Goal: Information Seeking & Learning: Learn about a topic

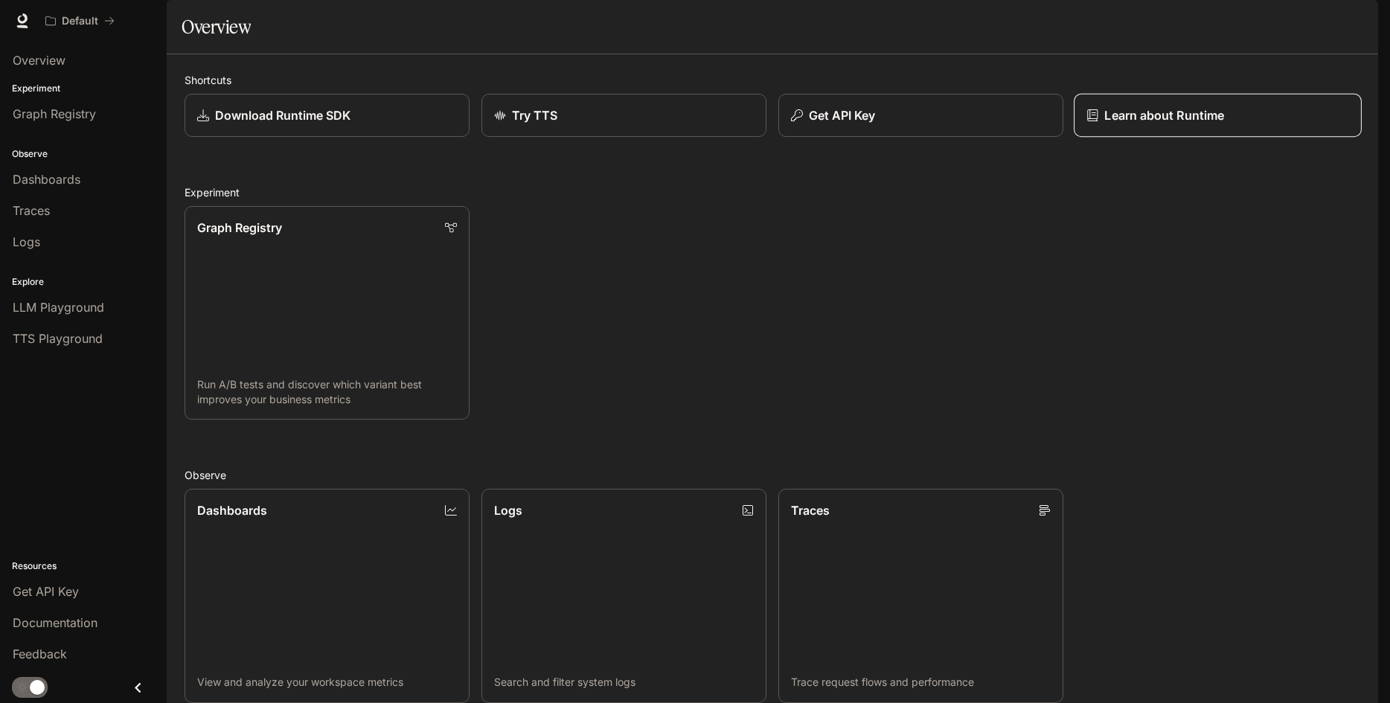
click at [1117, 124] on p "Learn about Runtime" at bounding box center [1165, 115] width 120 height 18
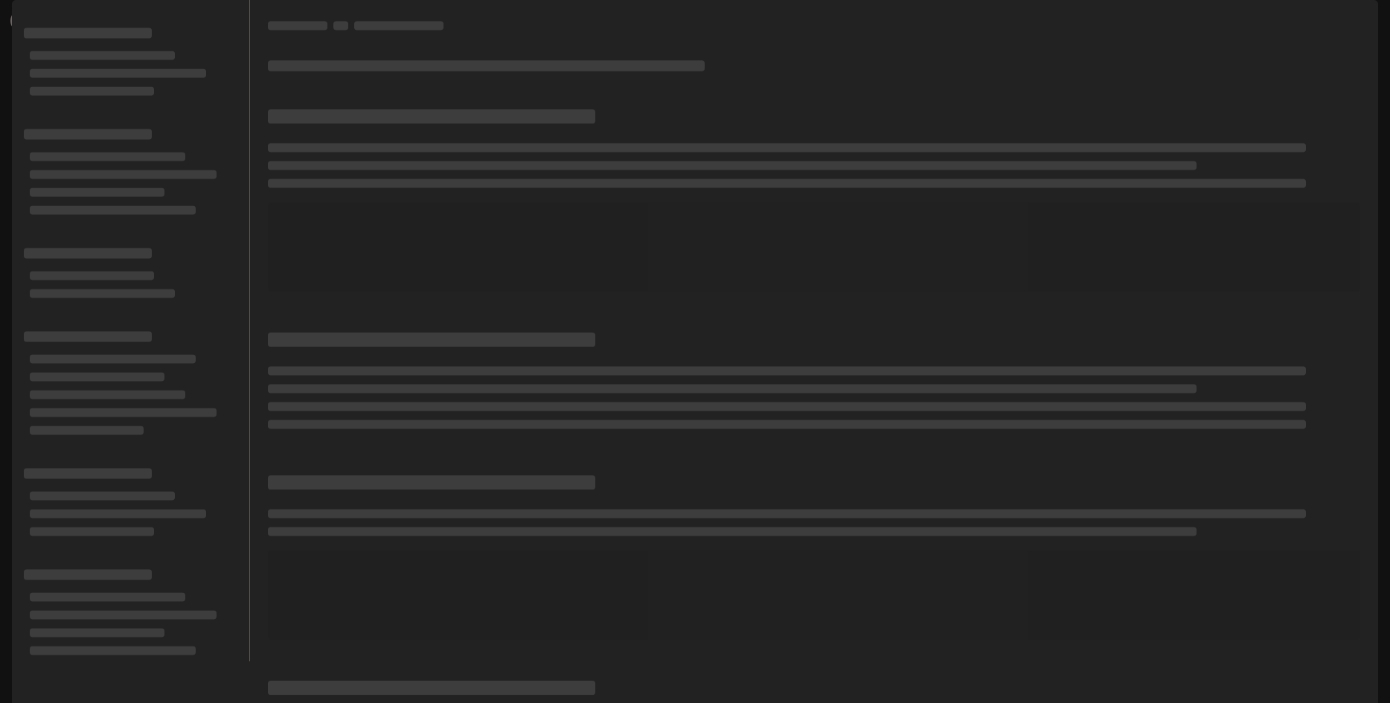
click at [18, 17] on icon at bounding box center [22, 20] width 15 height 15
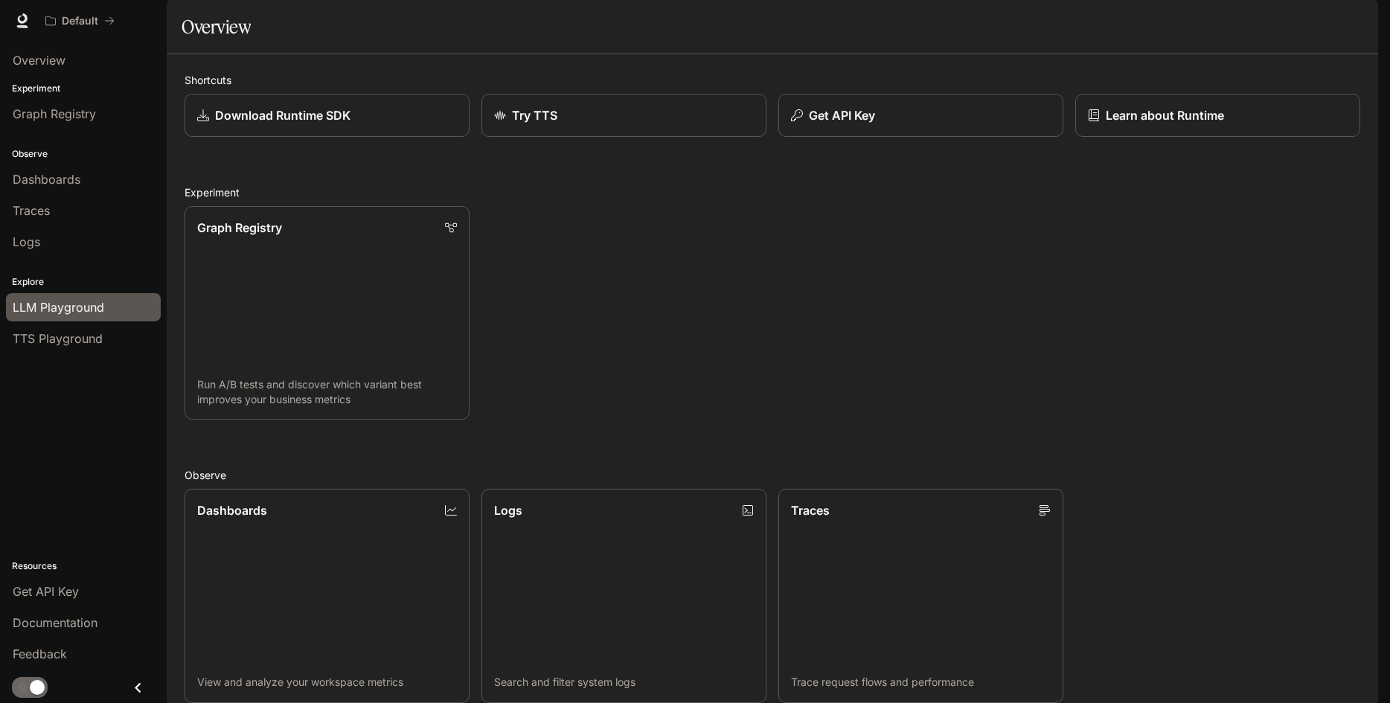
click at [87, 301] on span "LLM Playground" at bounding box center [59, 307] width 92 height 18
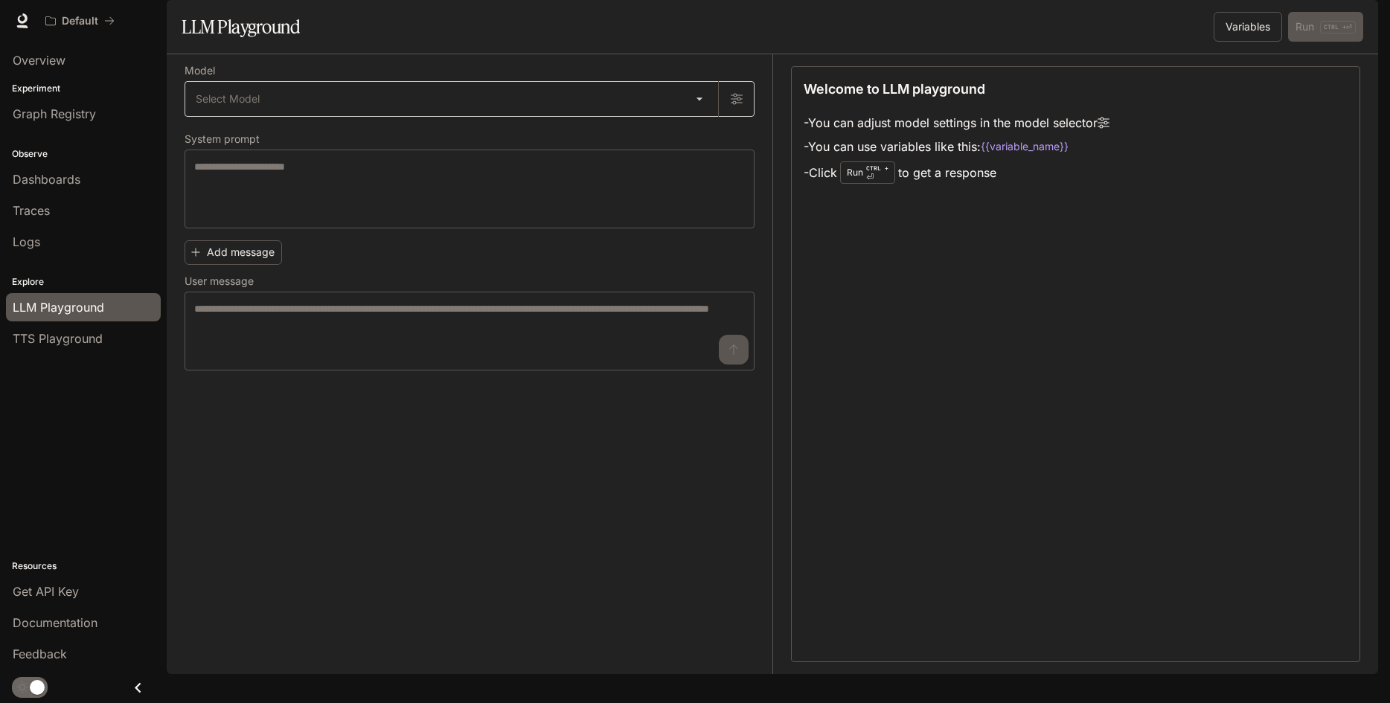
click at [665, 137] on body "Skip to main content Default Documentation Documentation Portal Overview Experi…" at bounding box center [695, 351] width 1390 height 703
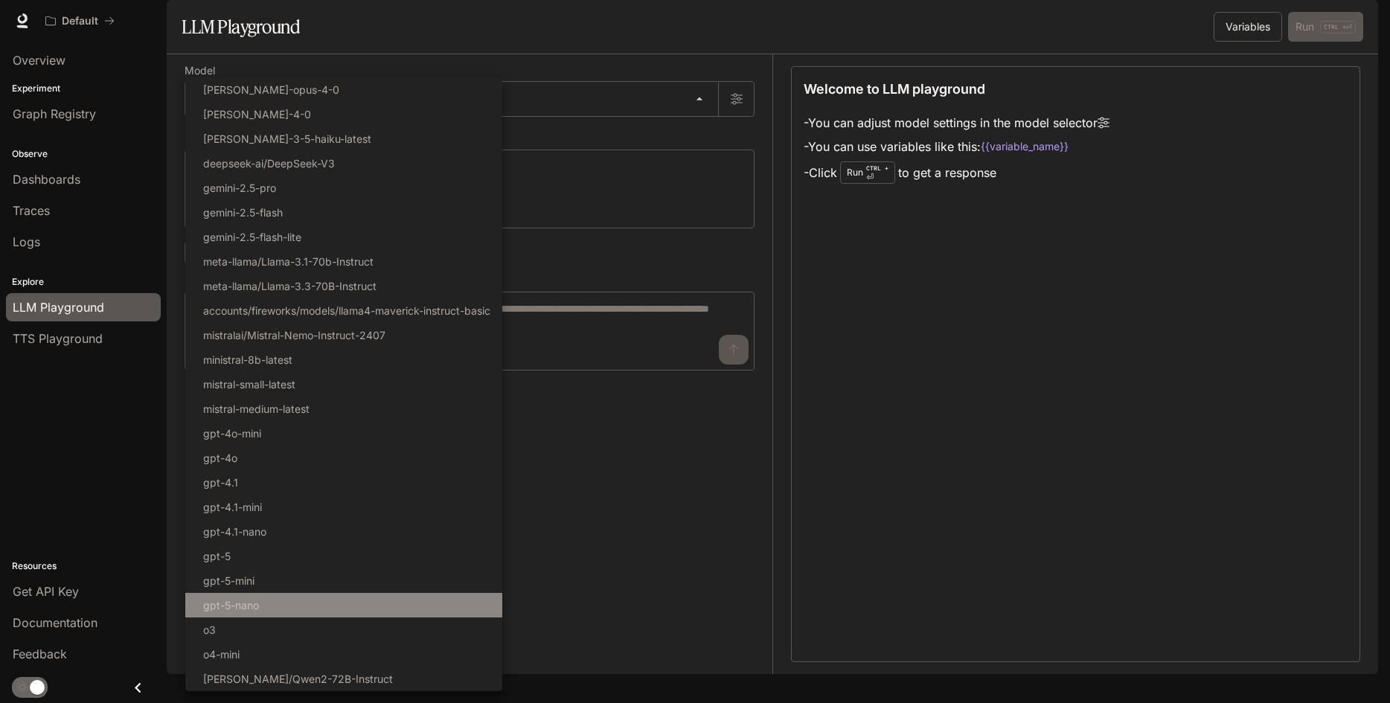
click at [430, 603] on li "gpt-5-nano" at bounding box center [343, 605] width 317 height 25
type input "**********"
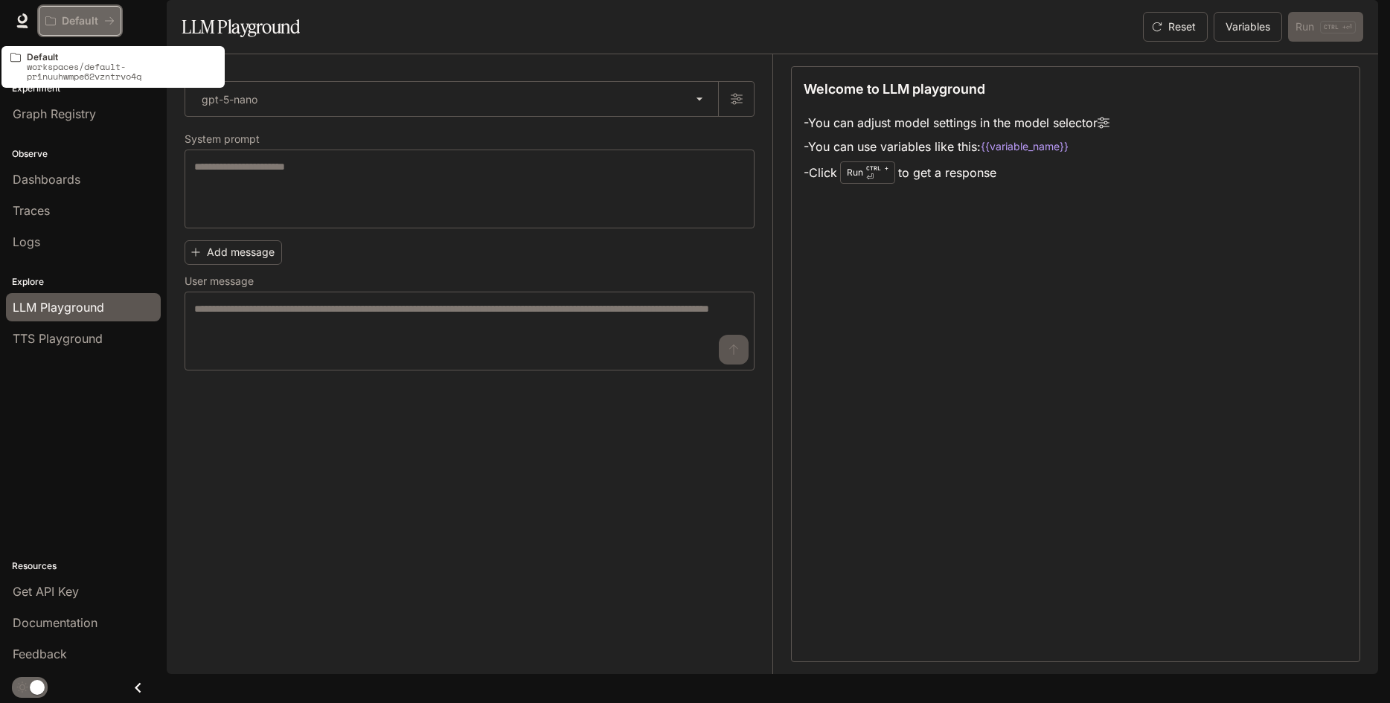
click at [89, 23] on p "Default" at bounding box center [80, 21] width 36 height 13
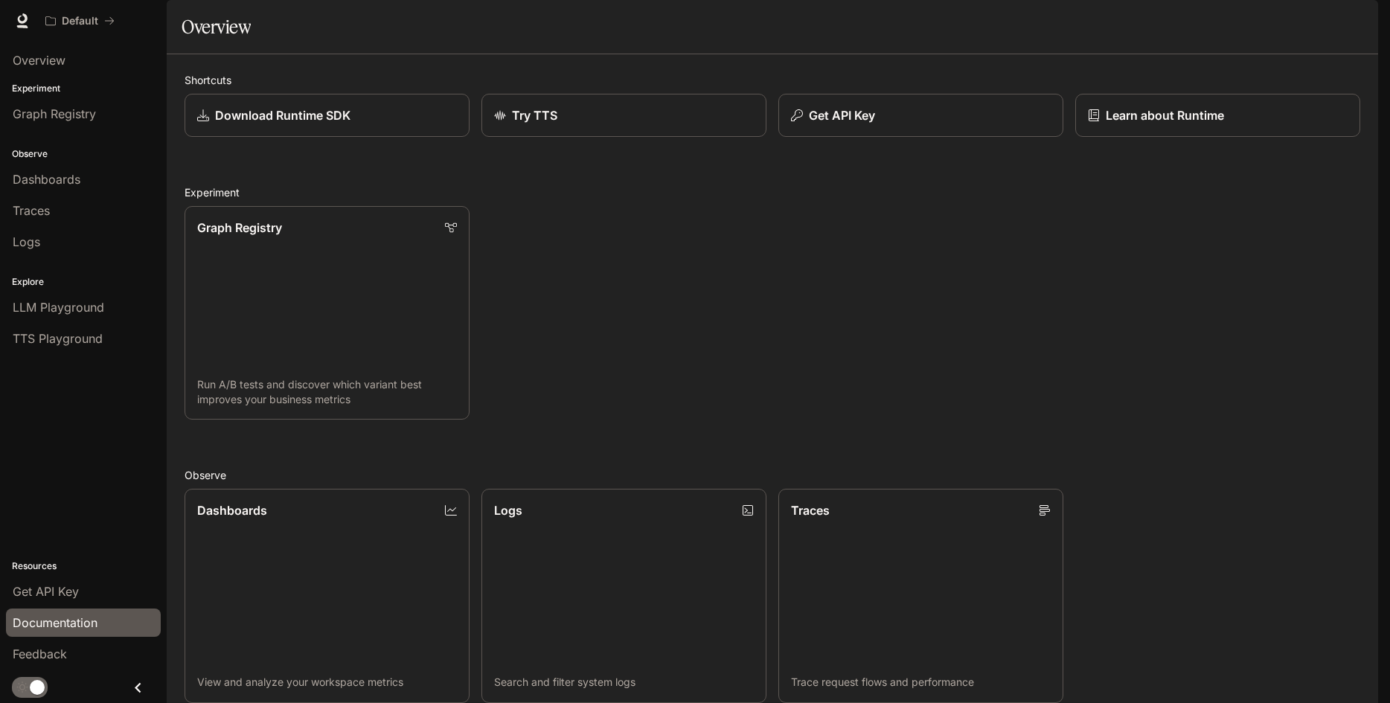
click at [68, 614] on span "Documentation" at bounding box center [55, 623] width 85 height 18
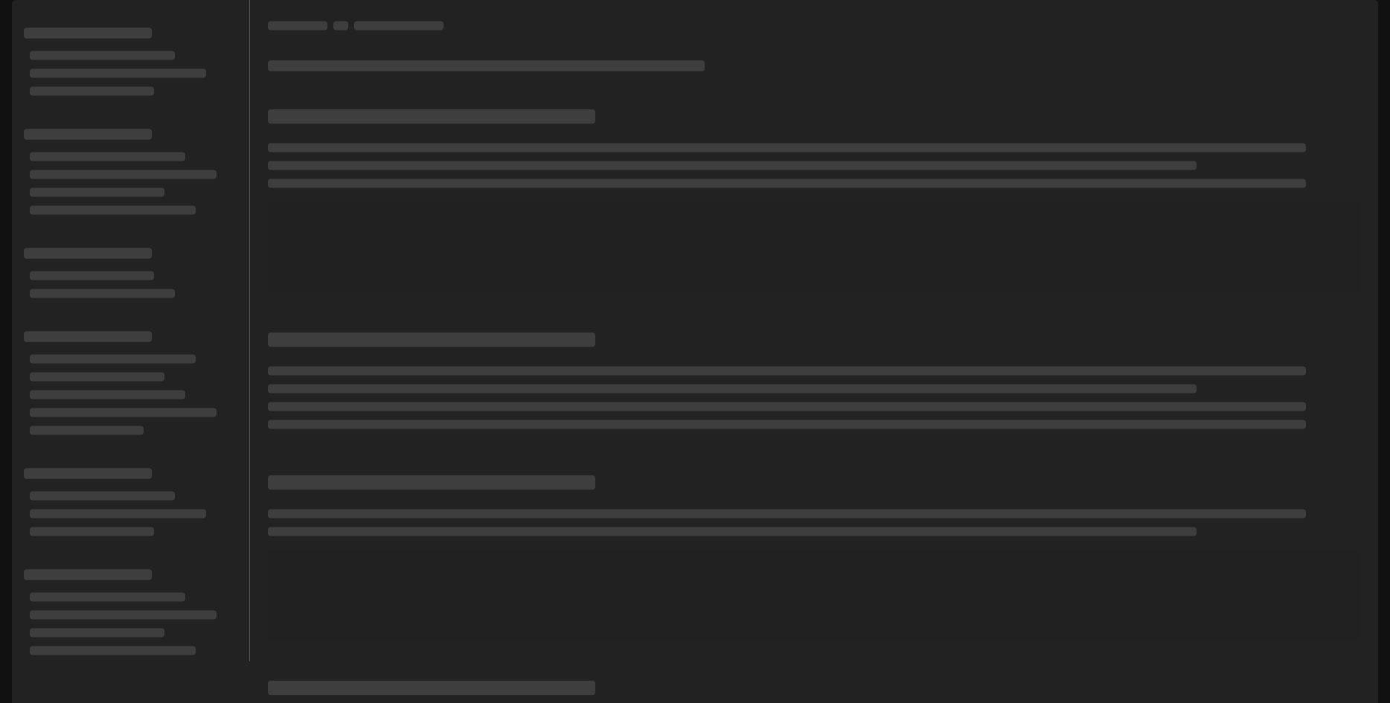
click at [1356, 24] on icon "button" at bounding box center [1358, 21] width 8 height 8
click at [13, 28] on div at bounding box center [695, 351] width 1390 height 703
click at [23, 22] on icon at bounding box center [23, 18] width 10 height 10
